Goal: Information Seeking & Learning: Understand process/instructions

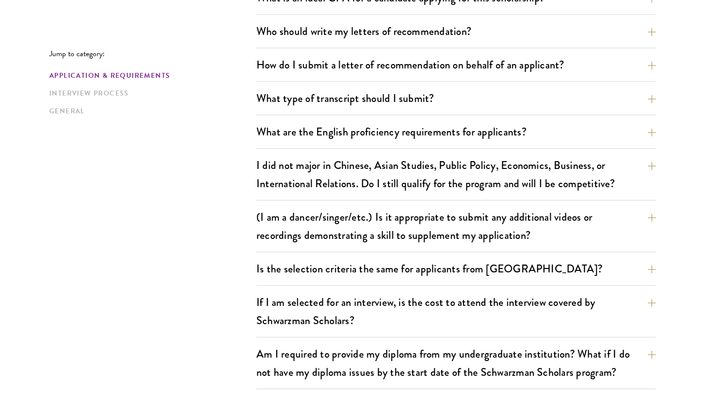
scroll to position [15, 0]
click at [418, 102] on button "What type of transcript should I submit?" at bounding box center [463, 98] width 399 height 22
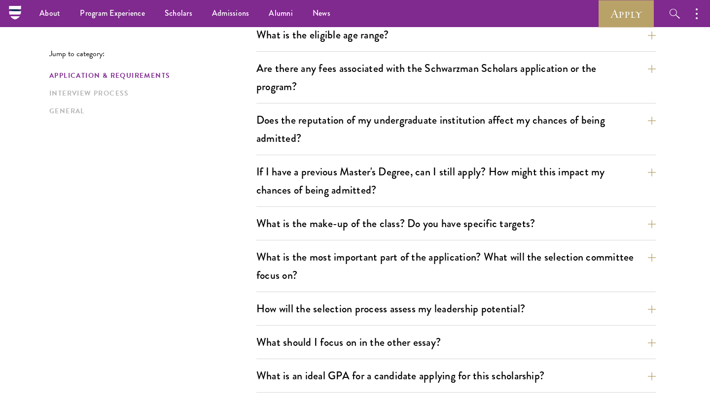
scroll to position [295, 0]
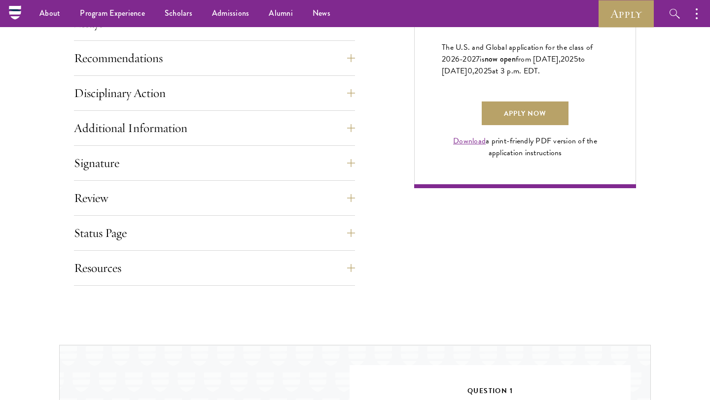
scroll to position [565, 0]
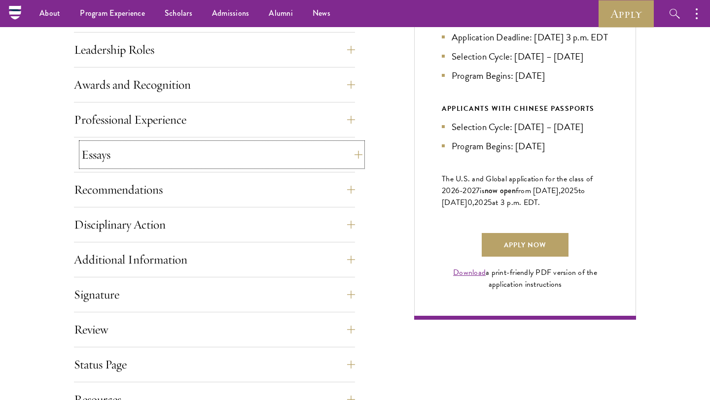
click at [332, 156] on button "Essays" at bounding box center [221, 155] width 281 height 24
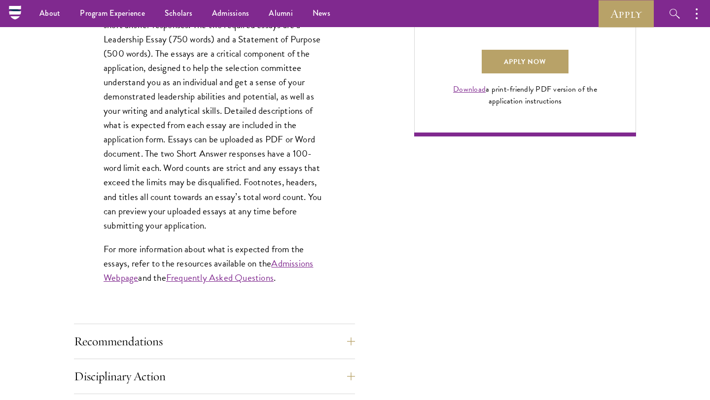
scroll to position [748, 0]
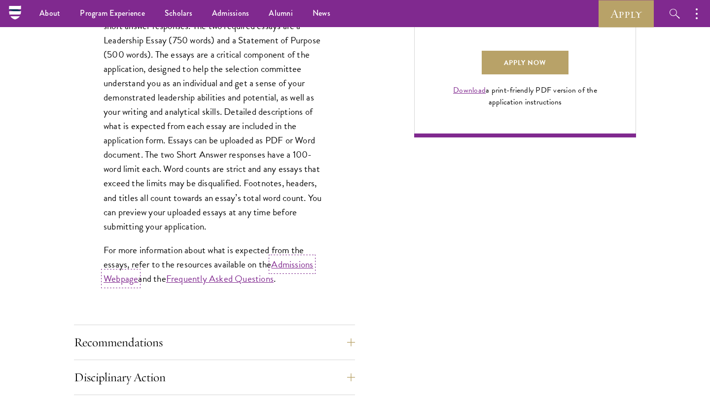
click at [297, 268] on link "Admissions Webpage" at bounding box center [207, 271] width 209 height 29
click at [340, 179] on div "Each applicant is required to provide two essays and two short answer responses…" at bounding box center [214, 150] width 281 height 321
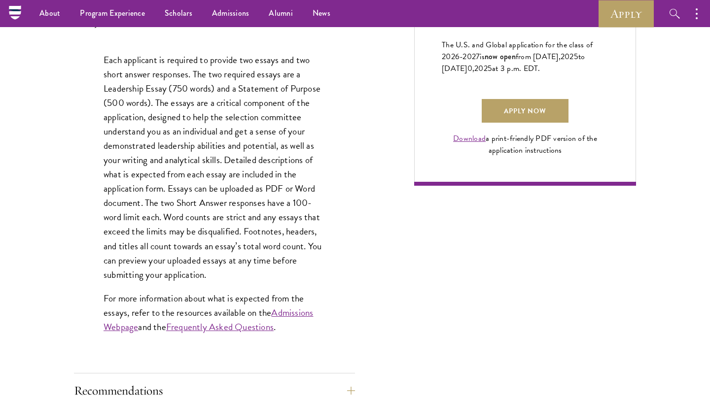
scroll to position [660, 0]
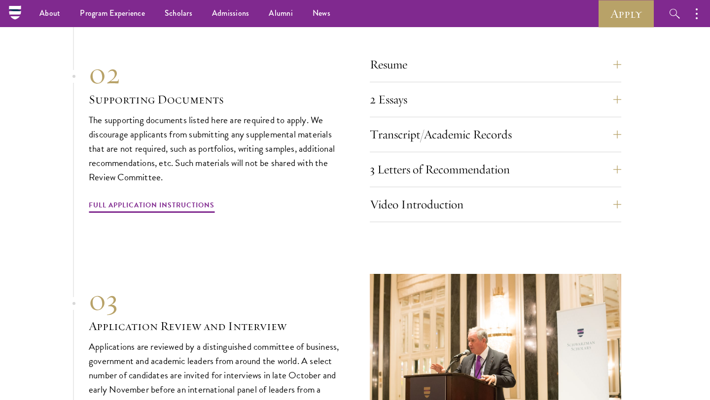
scroll to position [3263, 0]
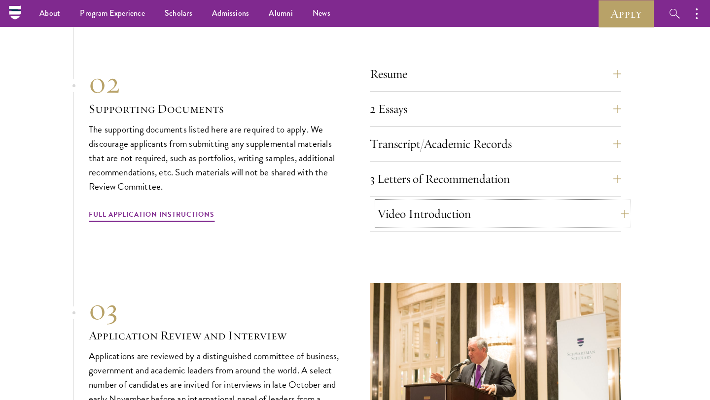
click at [440, 215] on button "Video Introduction" at bounding box center [502, 214] width 251 height 24
